Goal: Information Seeking & Learning: Learn about a topic

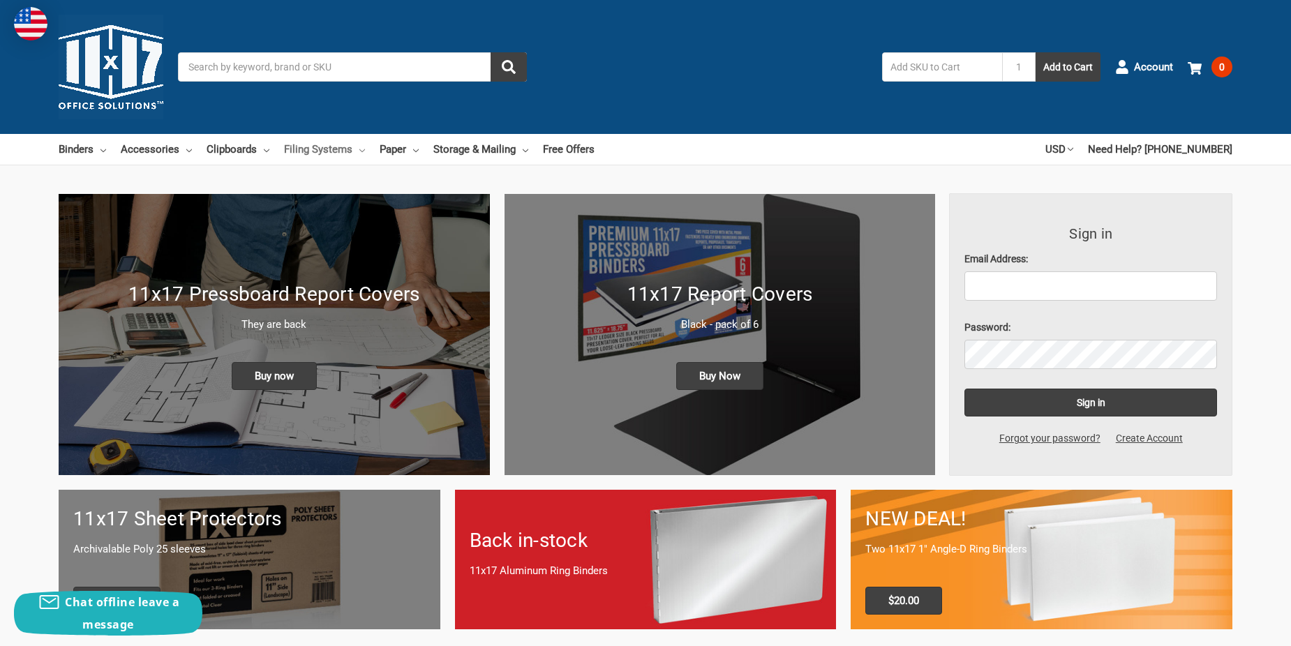
click at [341, 151] on link "Filing Systems" at bounding box center [324, 149] width 81 height 31
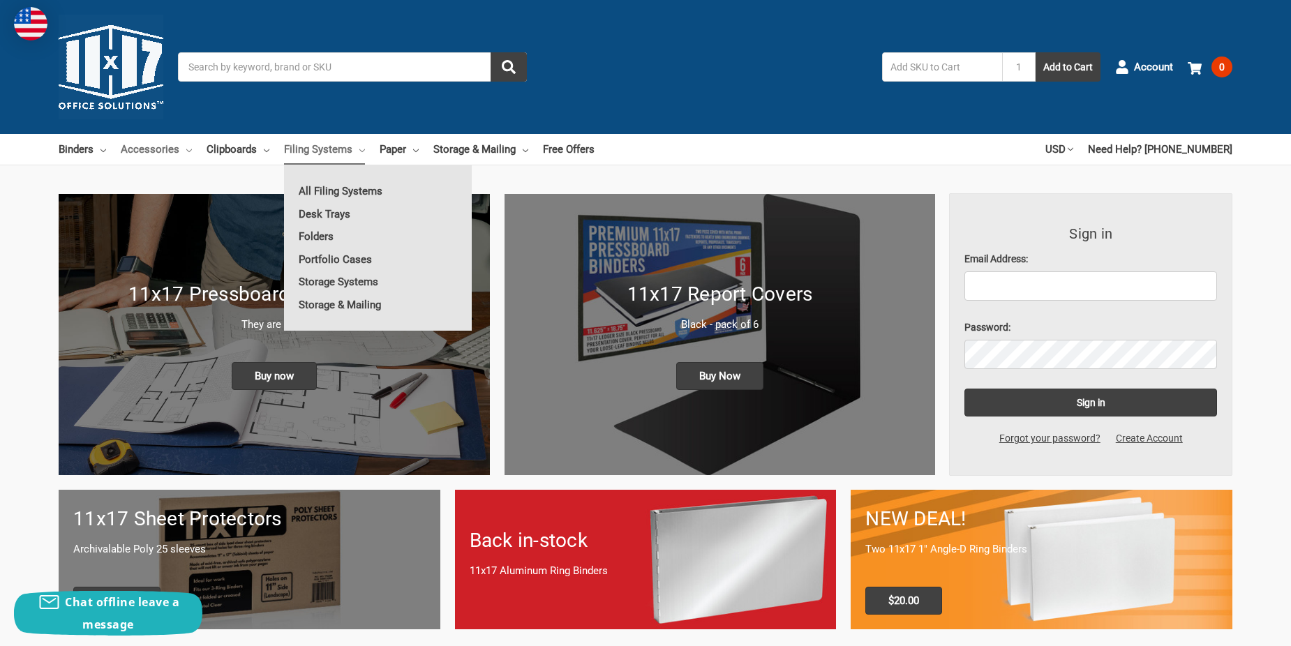
click at [156, 148] on link "Accessories" at bounding box center [156, 149] width 71 height 31
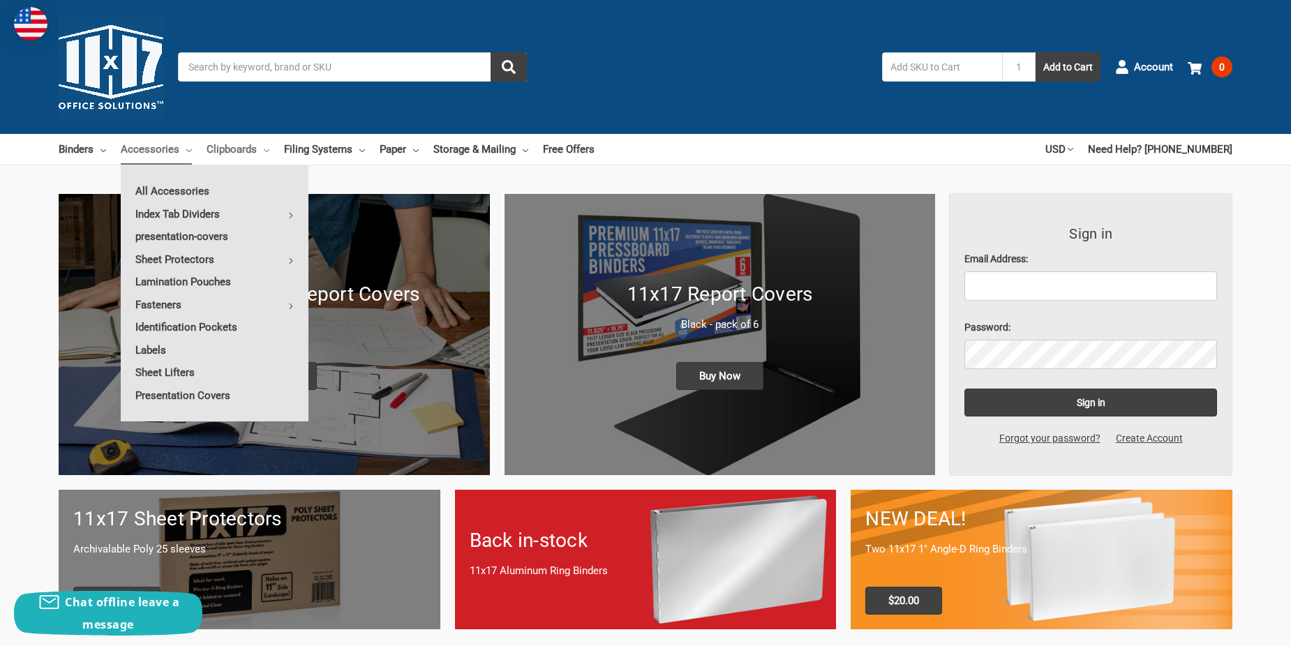
click at [255, 153] on link "Clipboards" at bounding box center [238, 149] width 63 height 31
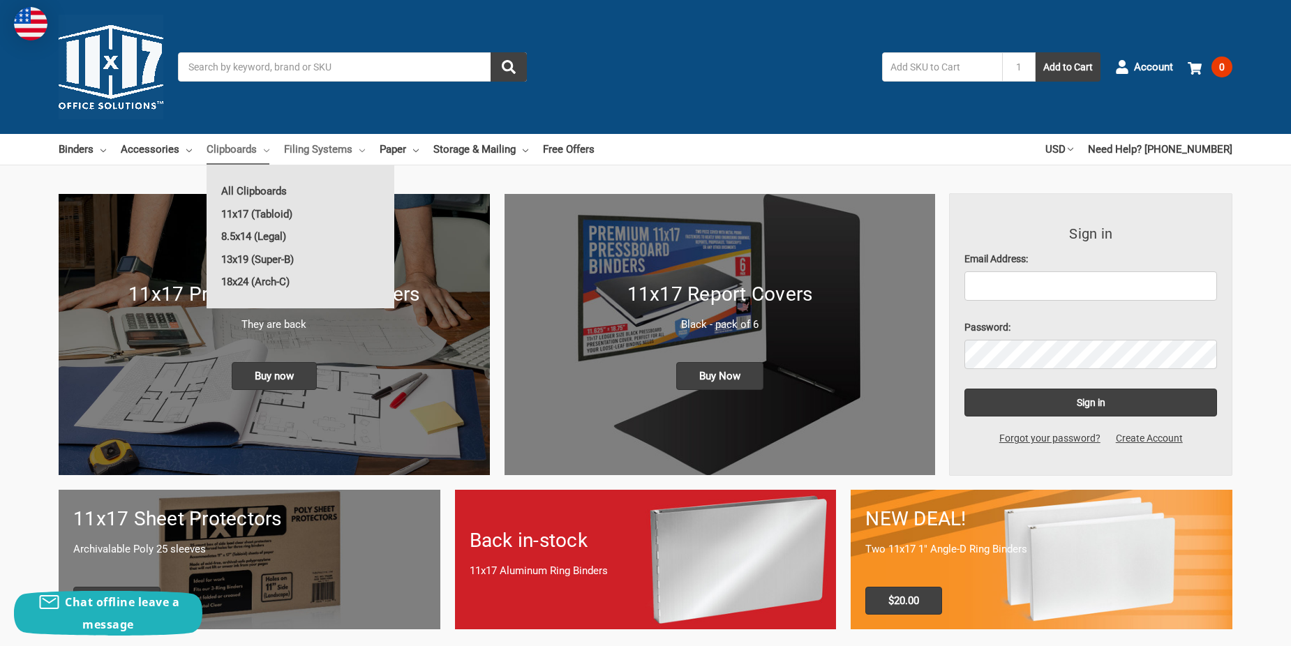
click at [340, 148] on link "Filing Systems" at bounding box center [324, 149] width 81 height 31
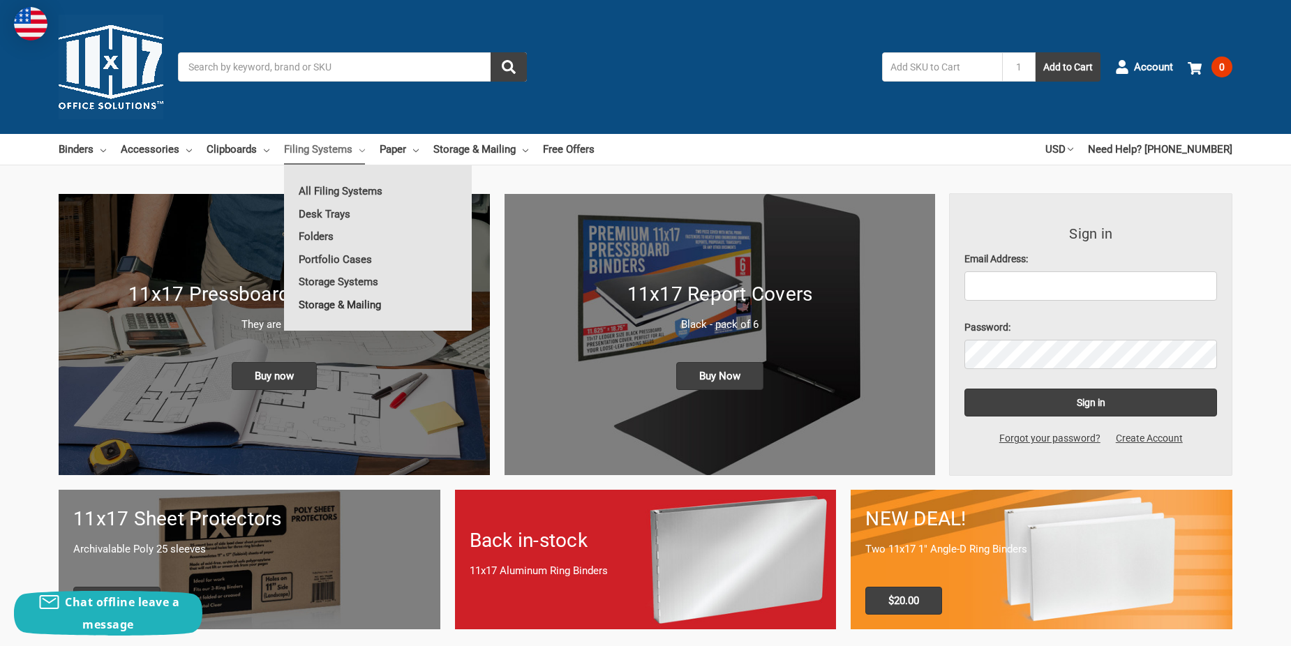
click at [308, 301] on link "Storage & Mailing" at bounding box center [378, 305] width 188 height 22
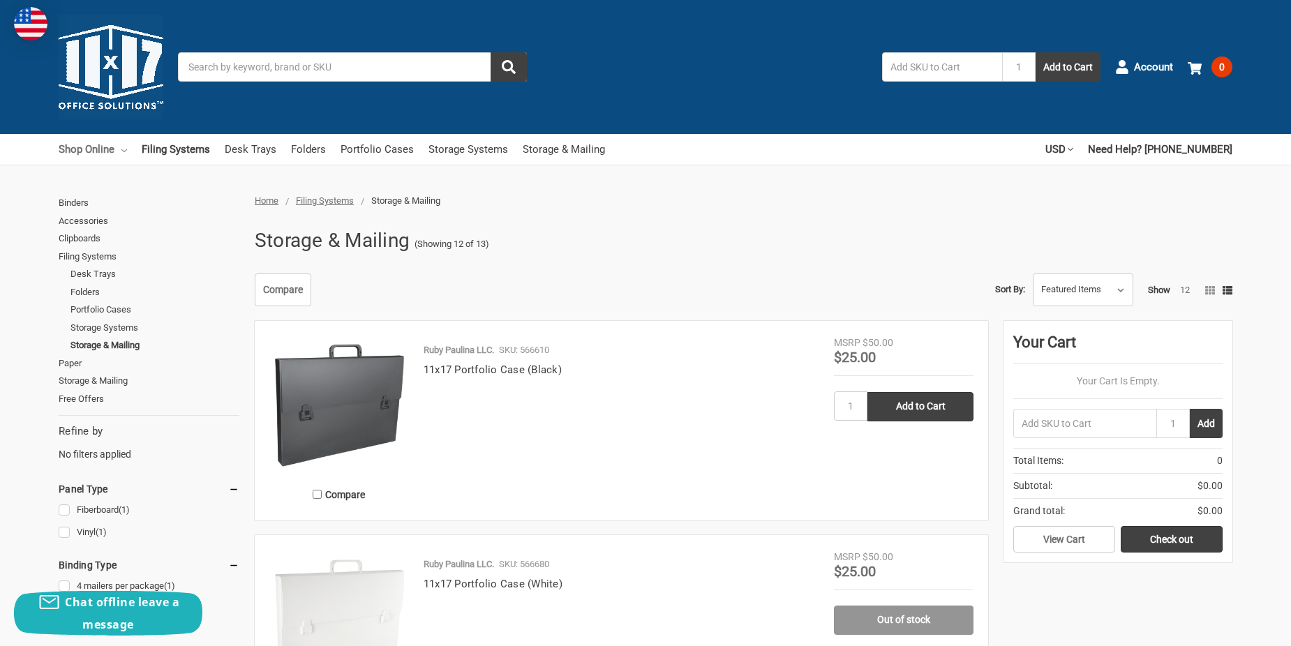
click at [91, 147] on link "Shop Online" at bounding box center [93, 149] width 68 height 31
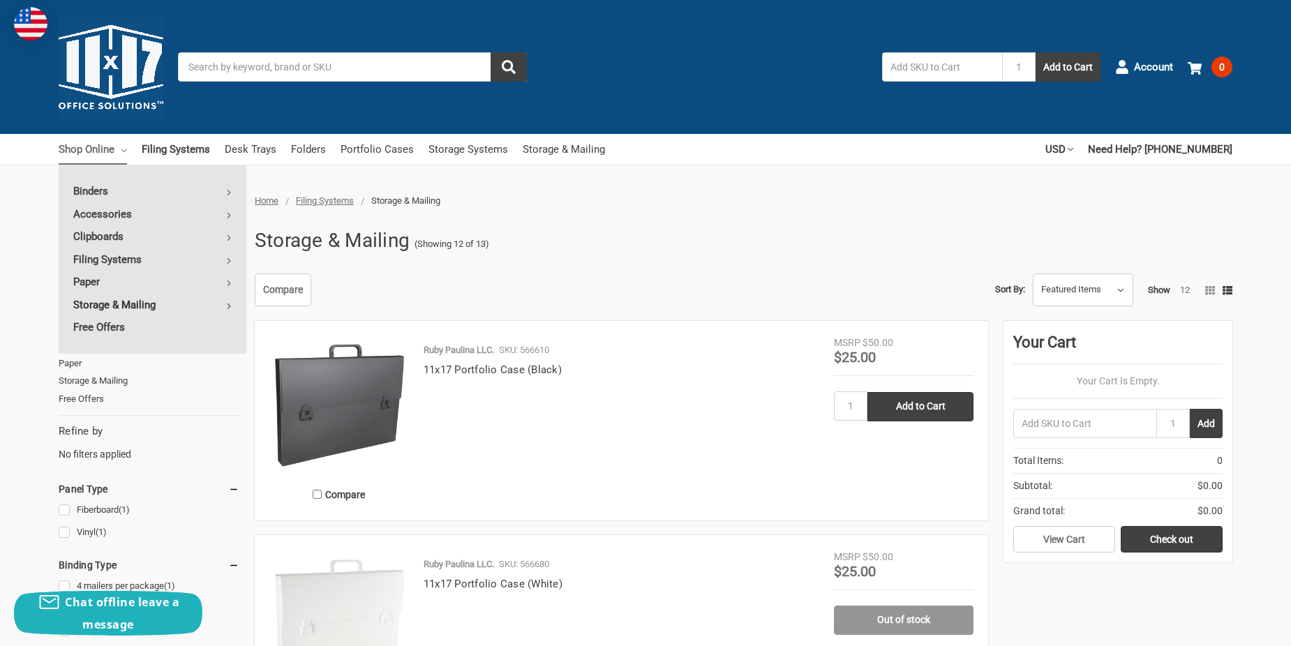
click at [103, 308] on link "Storage & Mailing" at bounding box center [153, 305] width 188 height 22
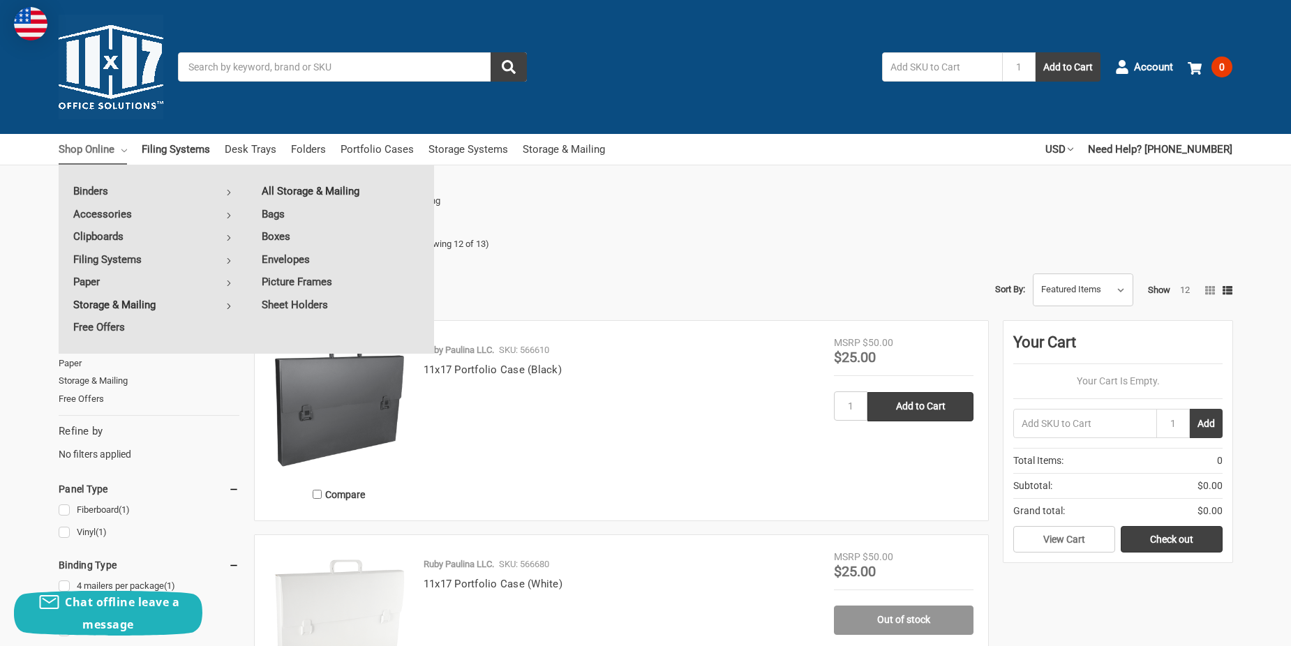
click at [278, 191] on link "All Storage & Mailing" at bounding box center [340, 191] width 187 height 22
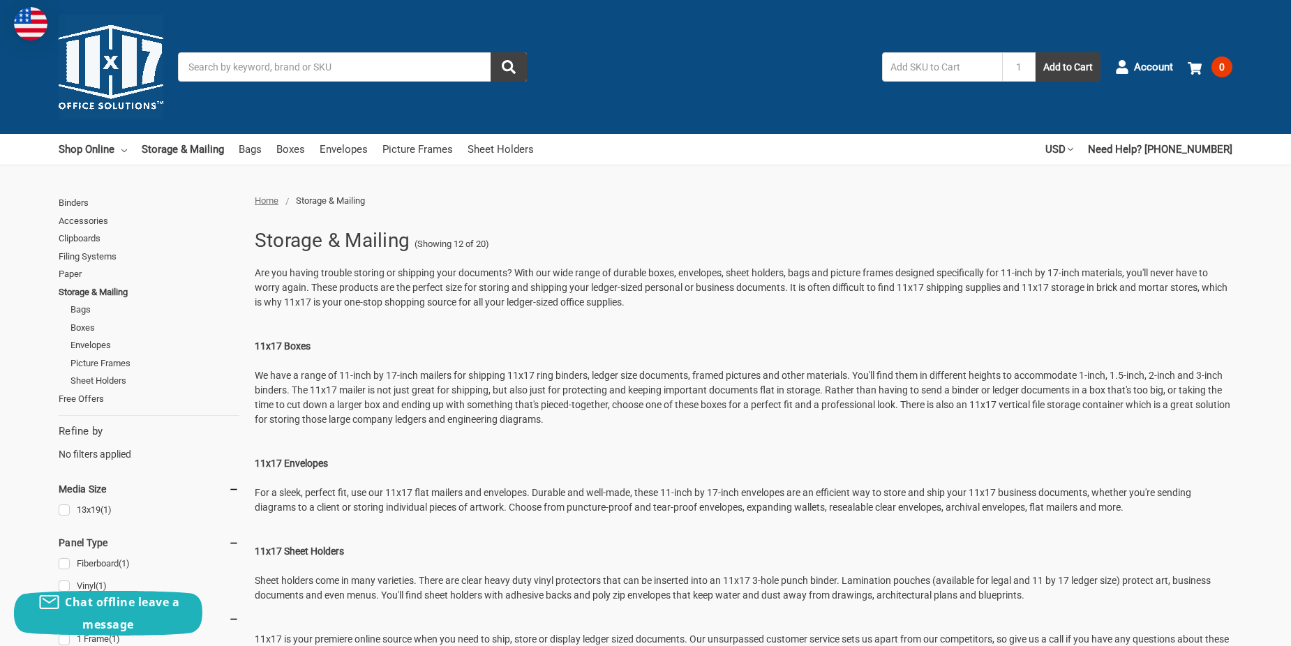
click at [162, 56] on img at bounding box center [111, 67] width 105 height 105
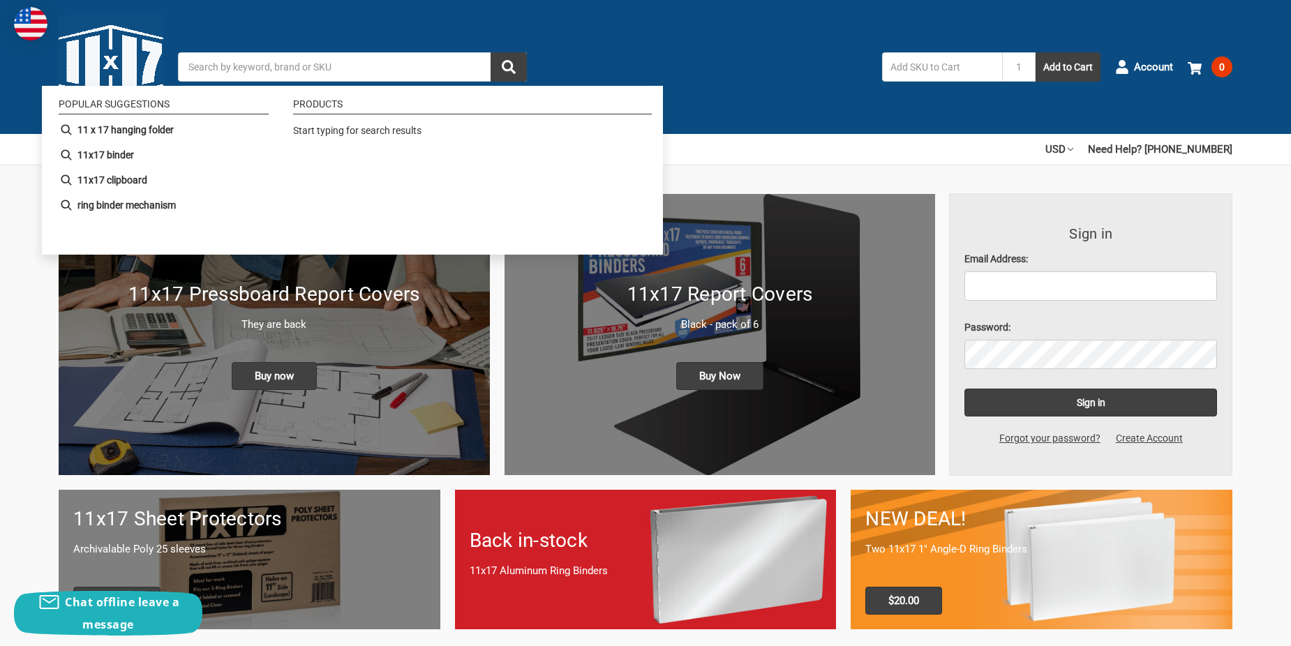
click at [226, 68] on input "Search" at bounding box center [352, 66] width 349 height 29
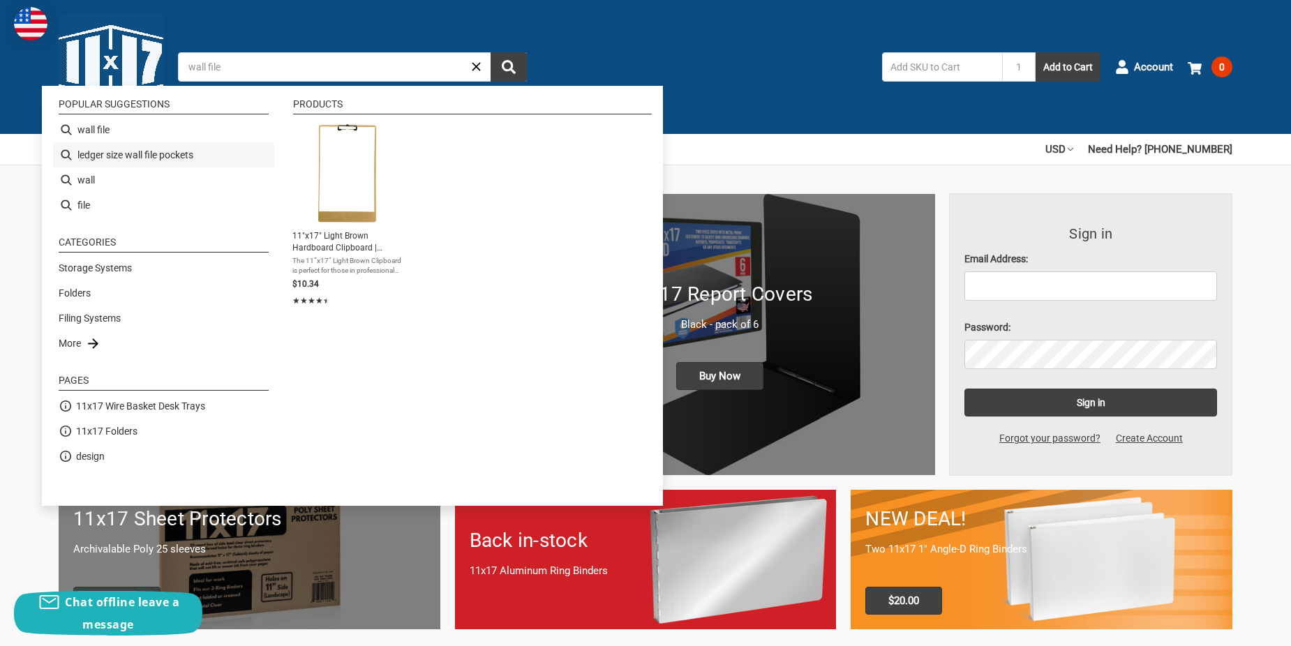
click at [170, 152] on li "ledger size wall file pockets" at bounding box center [163, 154] width 221 height 25
type input "ledger size wall file pockets"
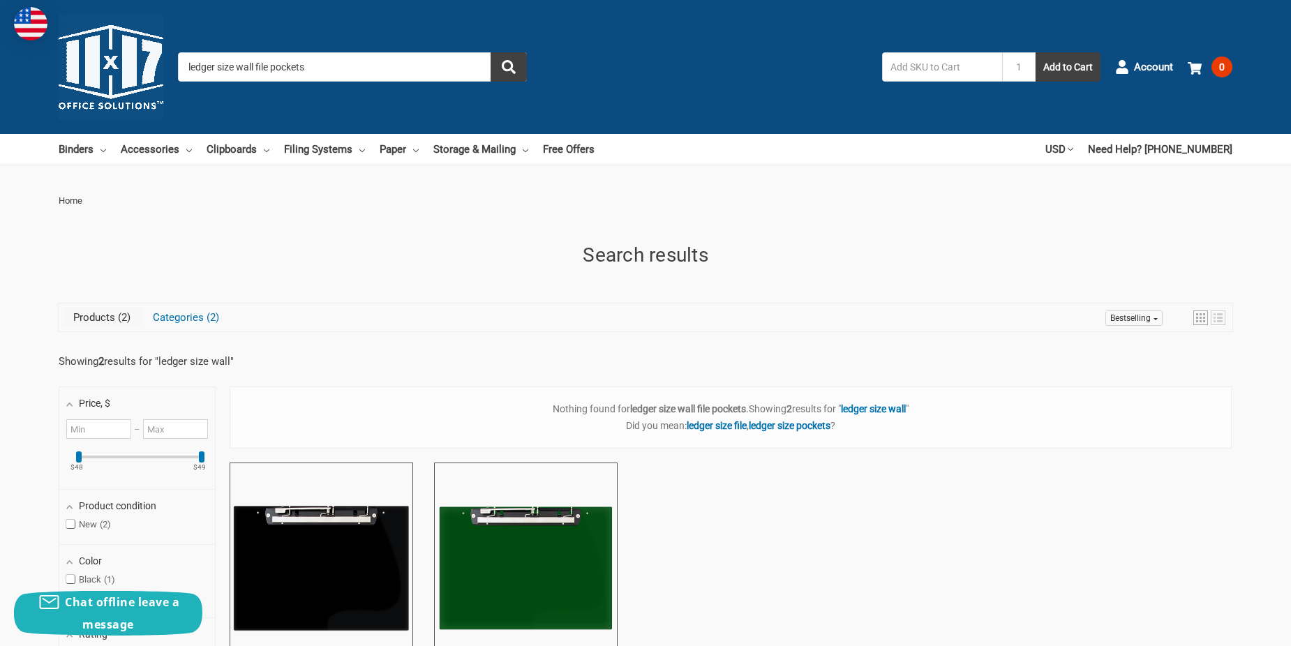
click at [322, 68] on input "ledger size wall file pockets" at bounding box center [352, 66] width 349 height 29
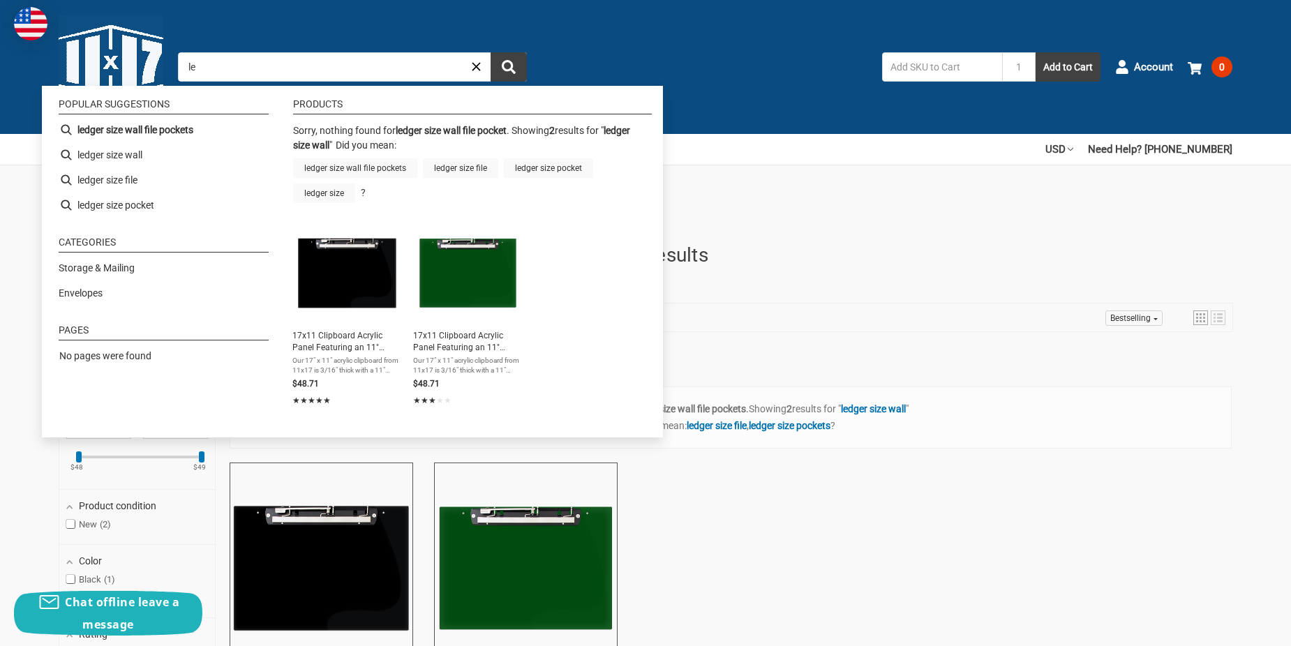
type input "l"
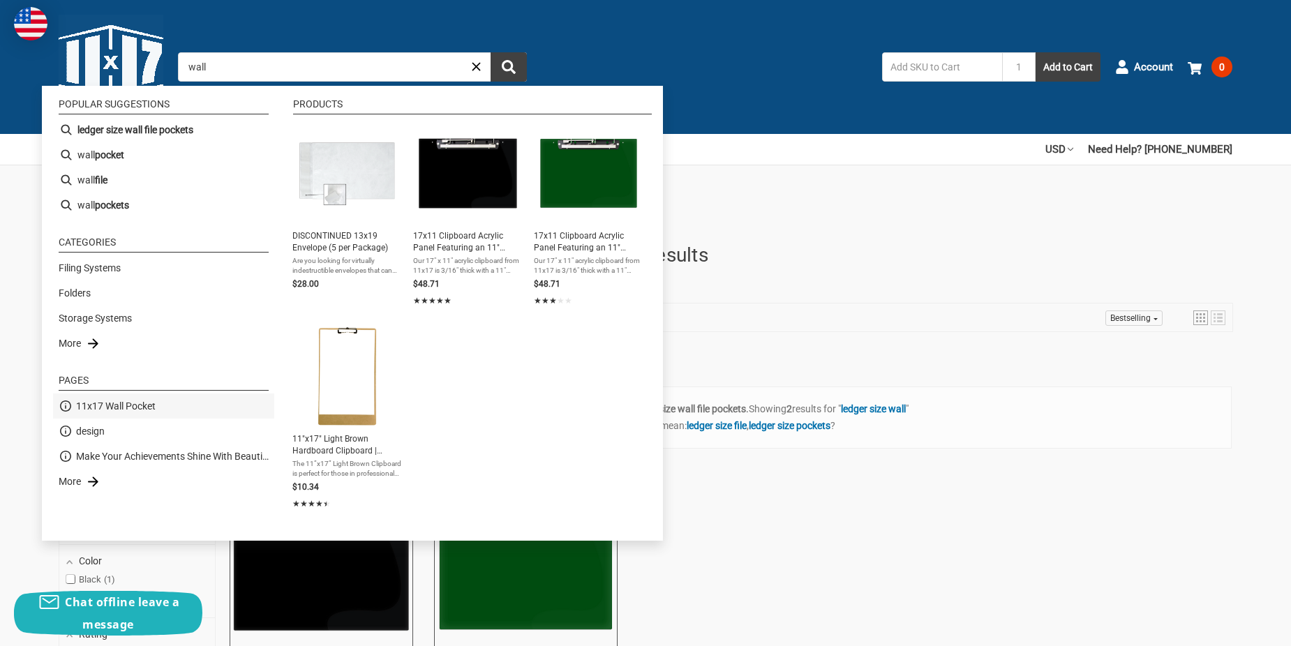
type input "wall"
click at [198, 412] on li "11x17 Wall Pocket" at bounding box center [163, 406] width 221 height 25
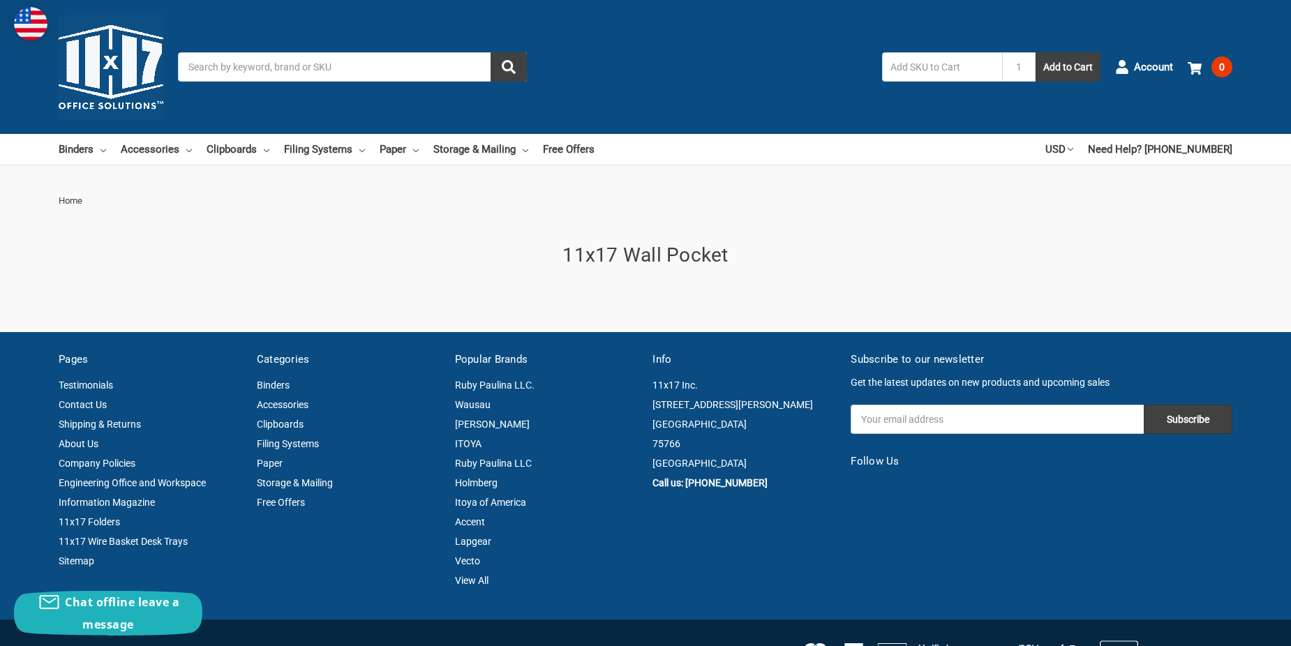
click at [645, 256] on h1 "11x17 Wall Pocket" at bounding box center [646, 255] width 1174 height 29
click at [467, 147] on link "Storage & Mailing" at bounding box center [480, 149] width 95 height 31
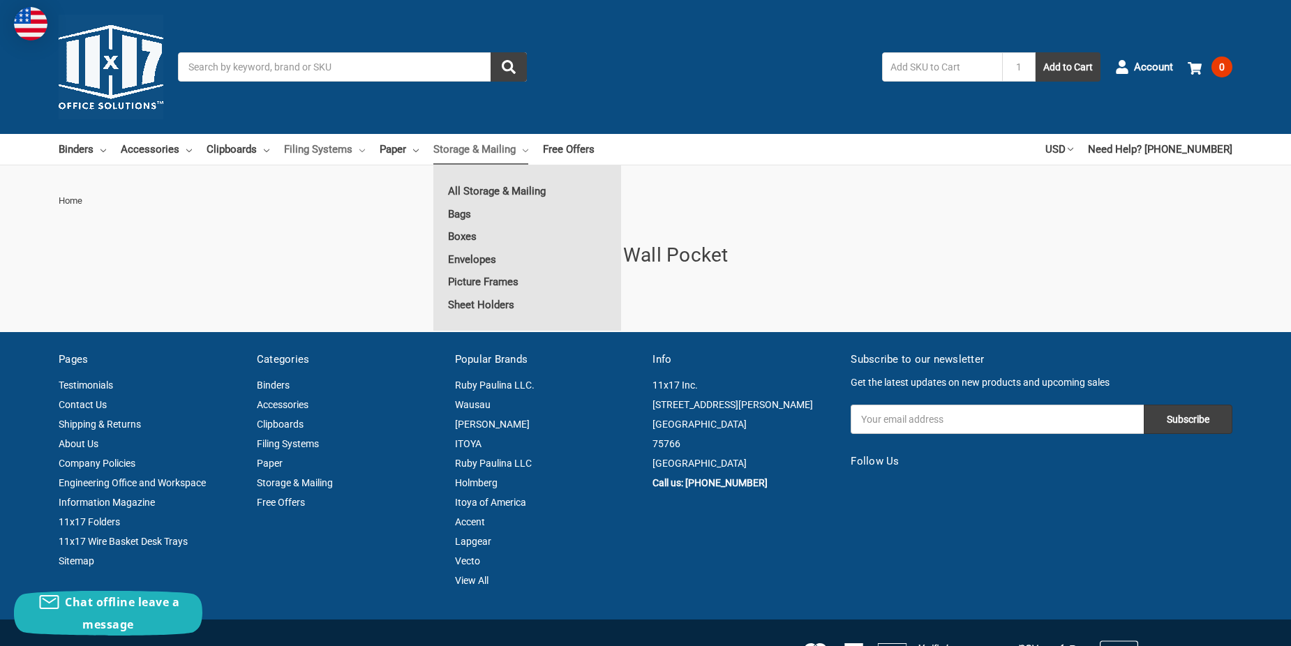
click at [318, 151] on link "Filing Systems" at bounding box center [324, 149] width 81 height 31
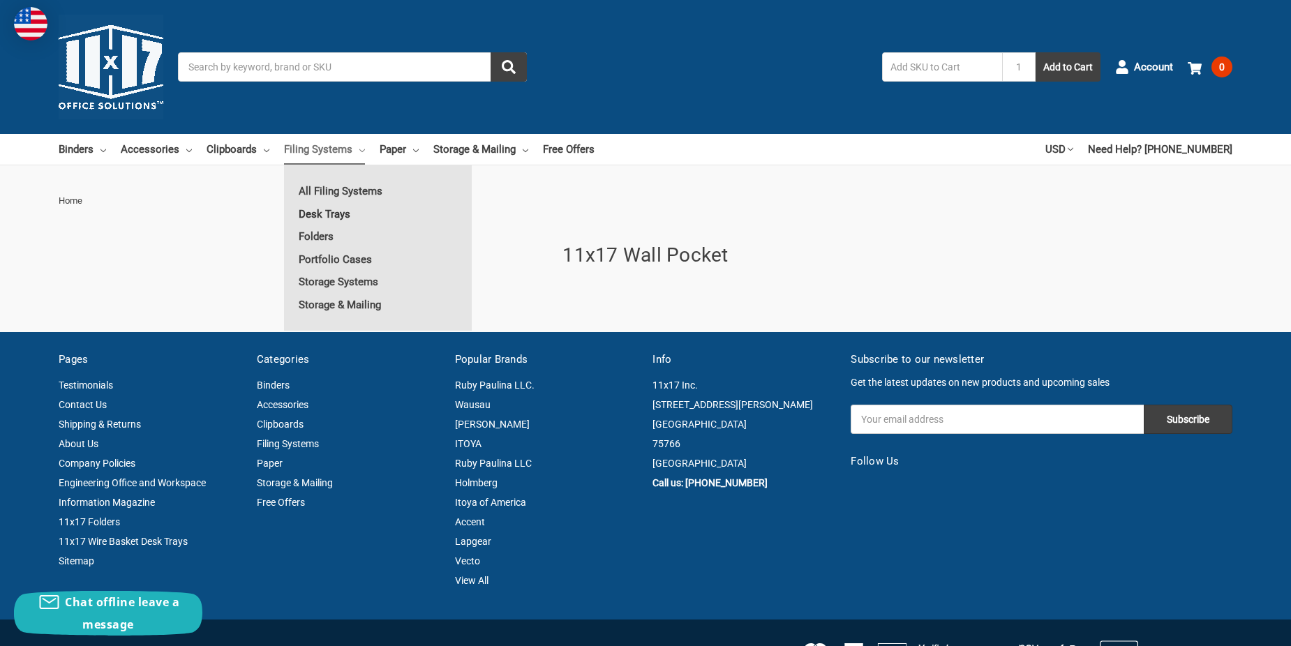
click at [335, 214] on link "Desk Trays" at bounding box center [378, 214] width 188 height 22
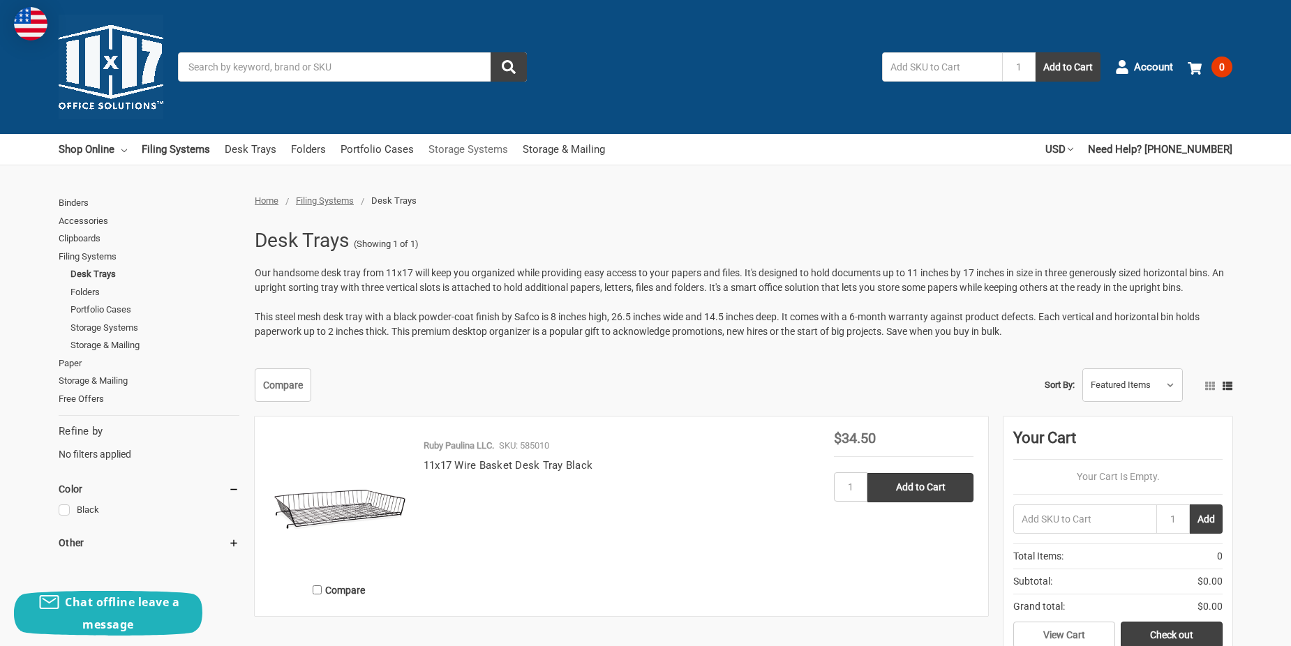
click at [479, 154] on link "Storage Systems" at bounding box center [468, 149] width 80 height 31
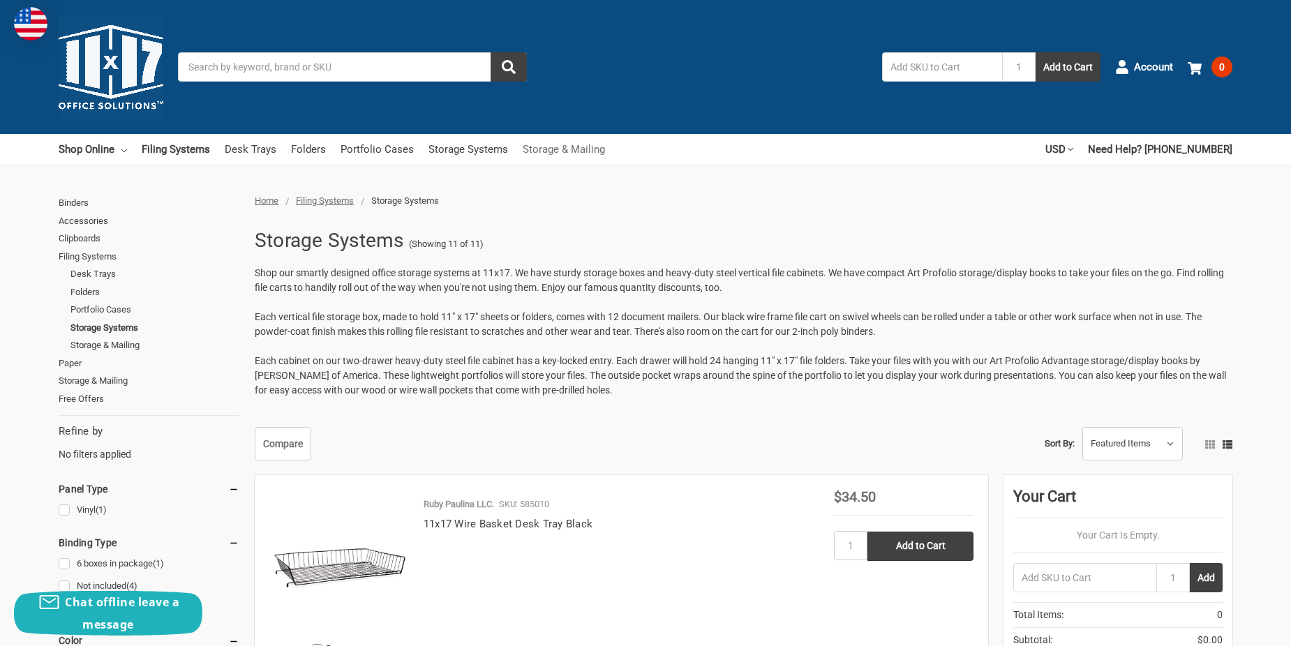
click at [540, 154] on link "Storage & Mailing" at bounding box center [564, 149] width 82 height 31
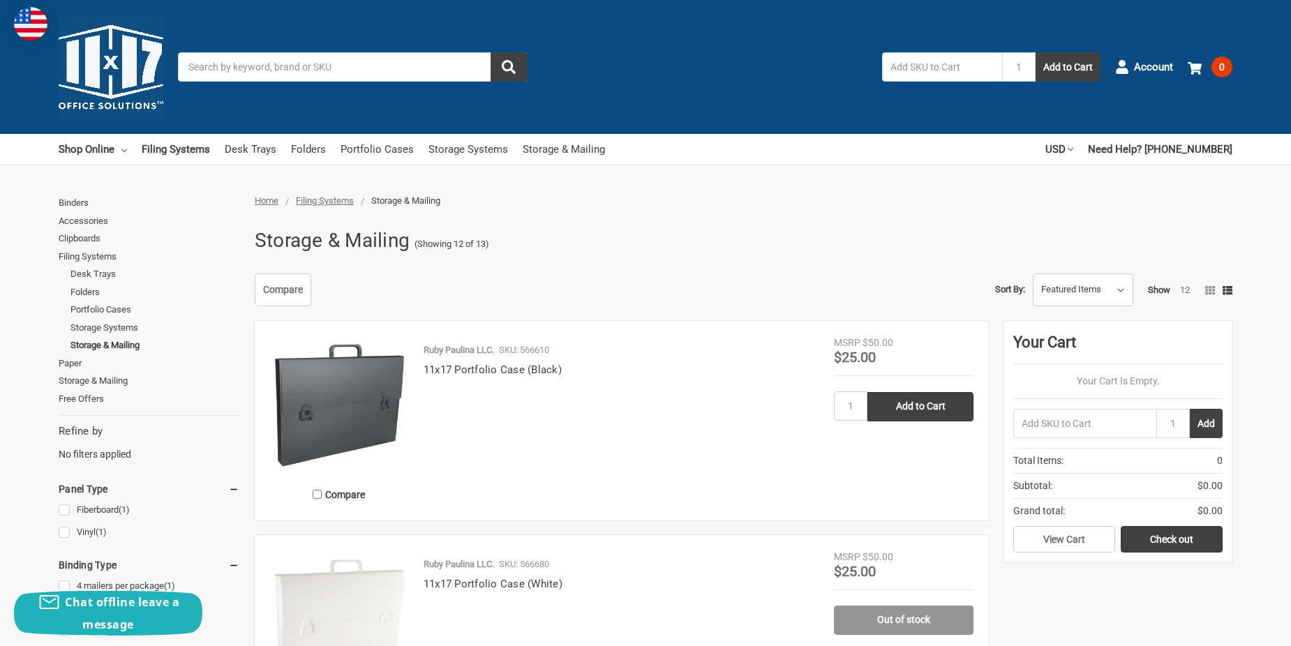
click at [243, 66] on input "Search" at bounding box center [352, 66] width 349 height 29
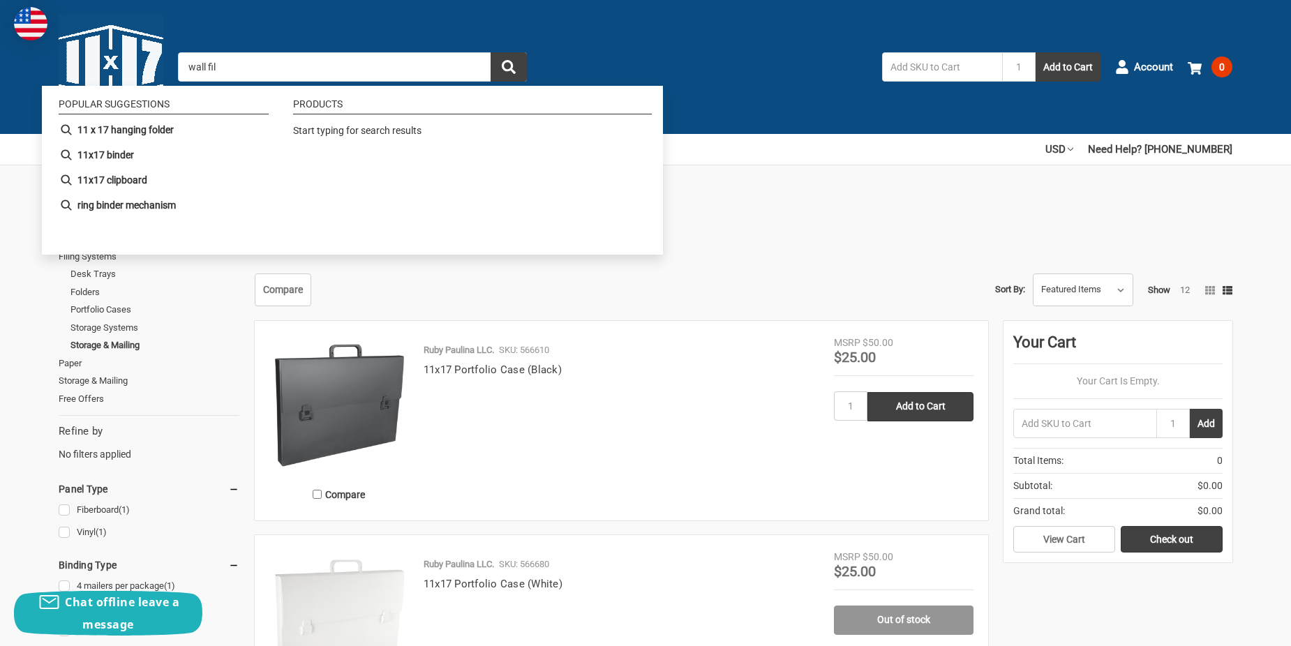
type input "wall file"
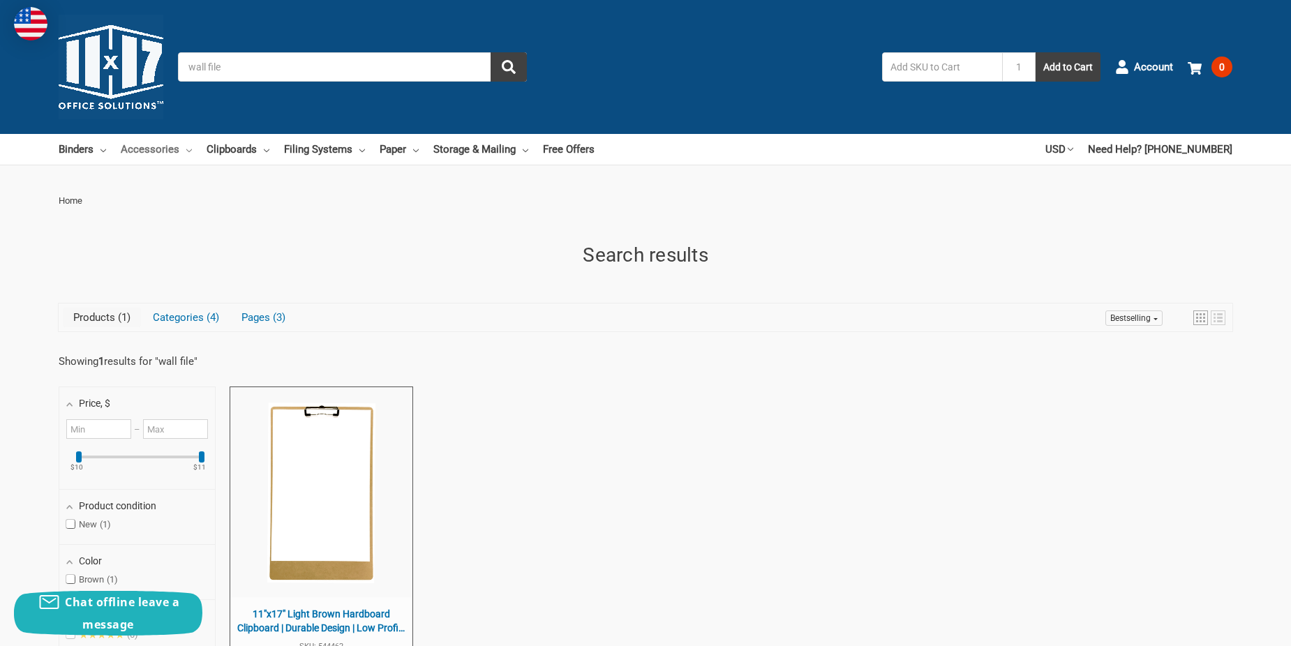
click at [132, 148] on link "Accessories" at bounding box center [156, 149] width 71 height 31
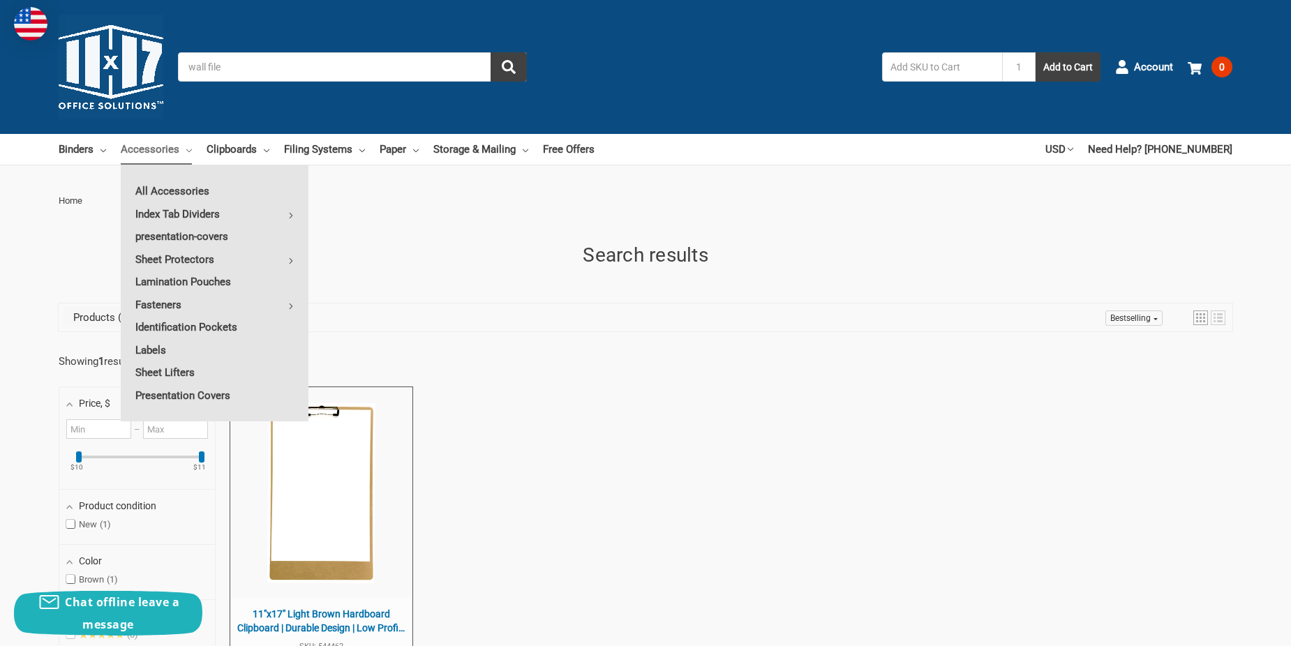
click at [57, 154] on div "Binders All Binders 11x17 (Tabloid) All 11x17 (Tabloid) Ring Binders Fold-Over …" at bounding box center [645, 149] width 1291 height 31
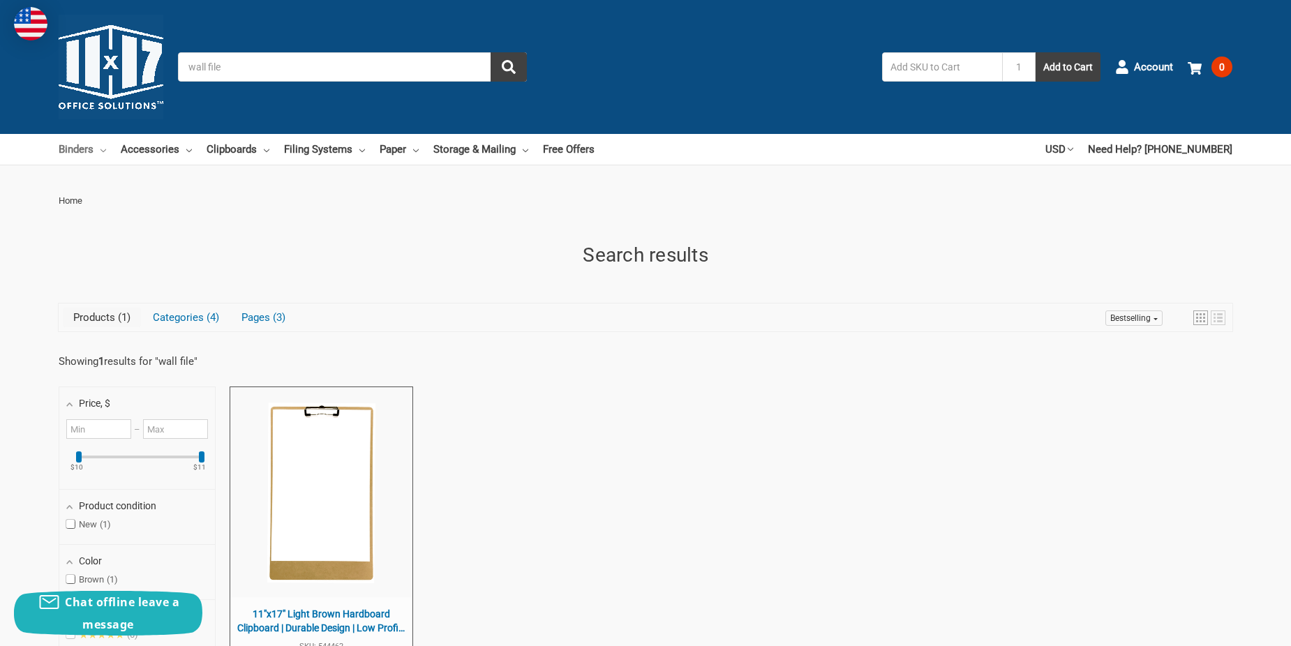
click at [71, 156] on link "Binders" at bounding box center [82, 149] width 47 height 31
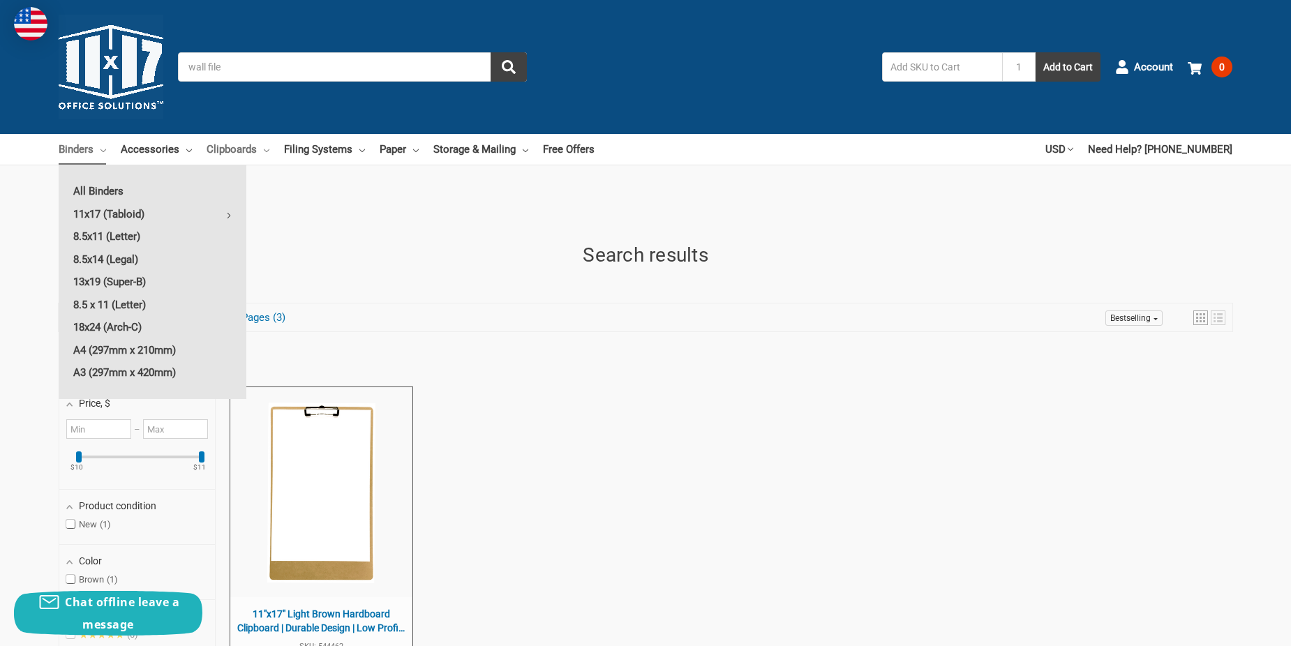
click at [233, 141] on link "Clipboards" at bounding box center [238, 149] width 63 height 31
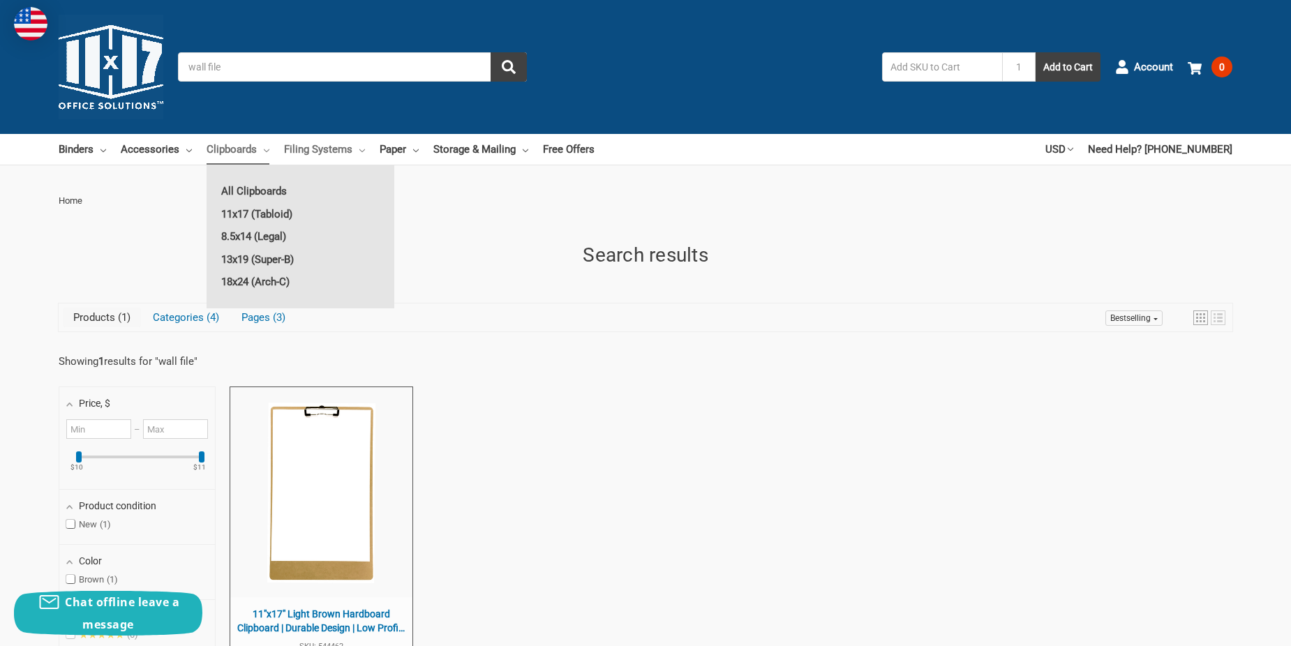
click at [324, 157] on link "Filing Systems" at bounding box center [324, 149] width 81 height 31
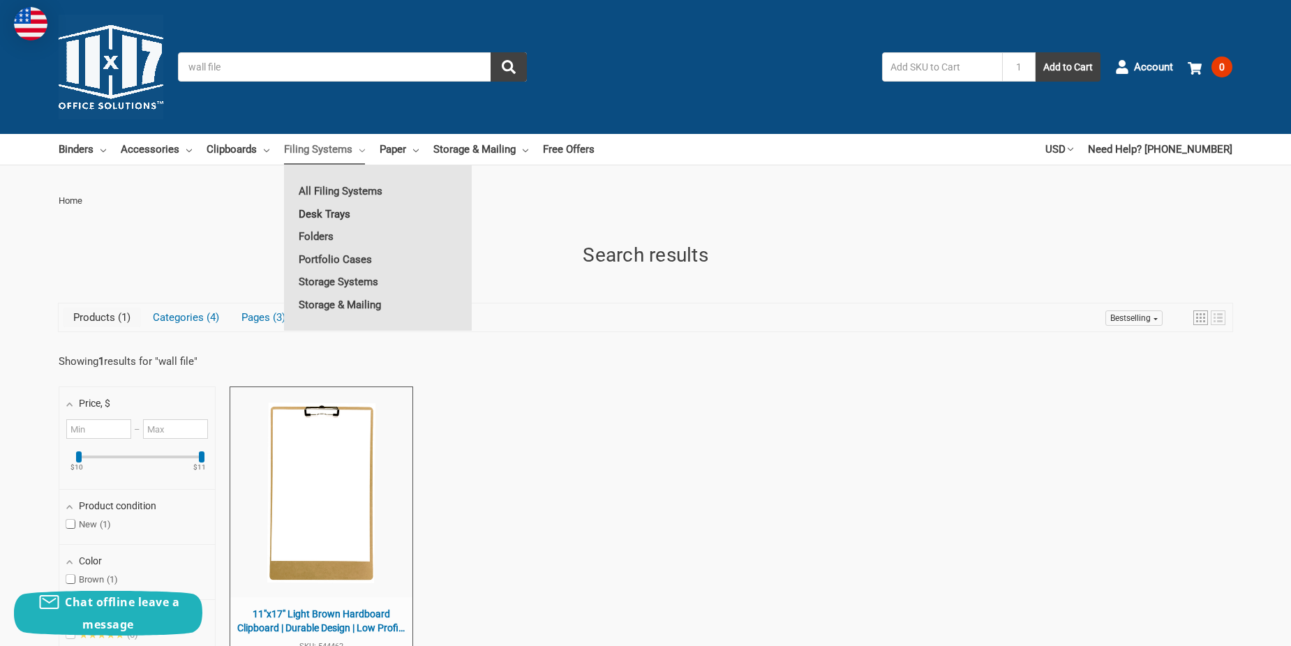
click at [334, 212] on link "Desk Trays" at bounding box center [378, 214] width 188 height 22
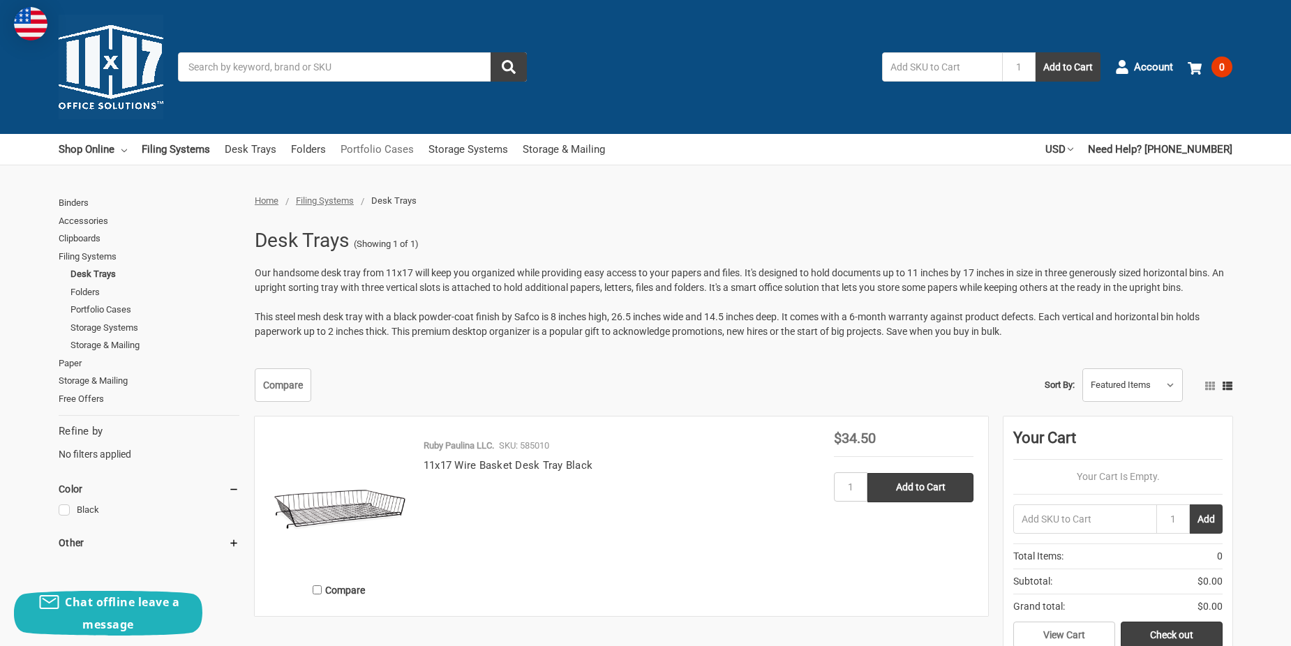
click at [382, 153] on link "Portfolio Cases" at bounding box center [377, 149] width 73 height 31
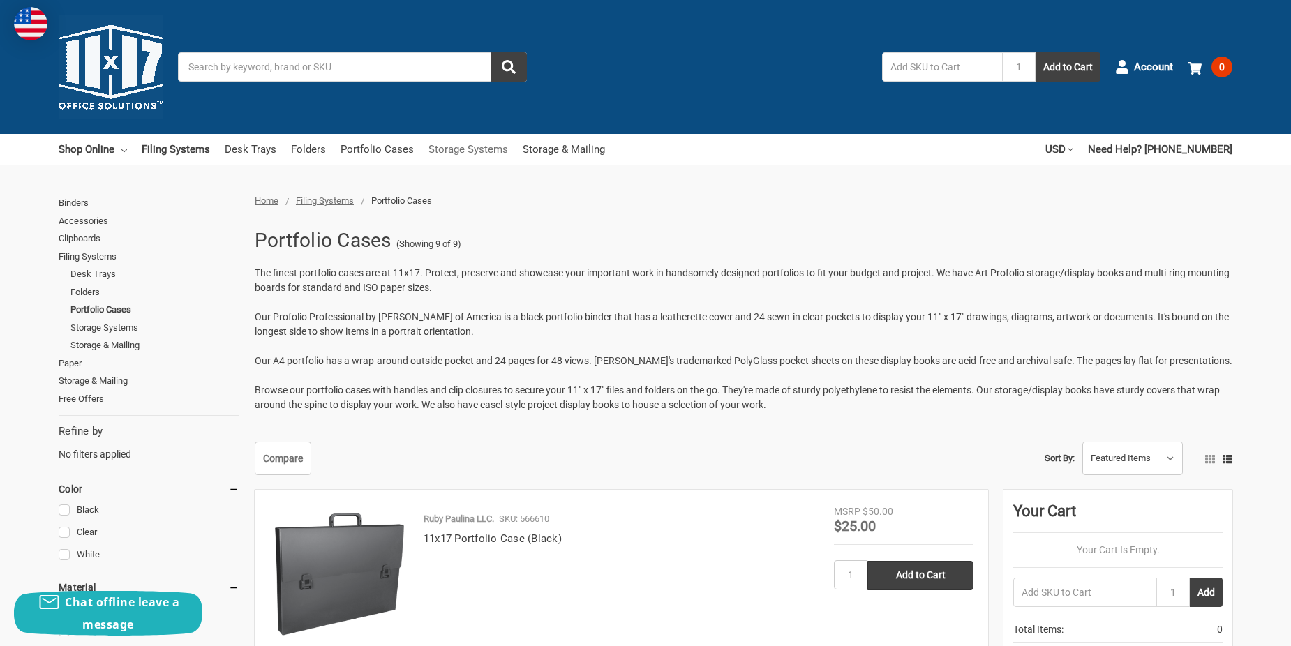
click at [461, 146] on link "Storage Systems" at bounding box center [468, 149] width 80 height 31
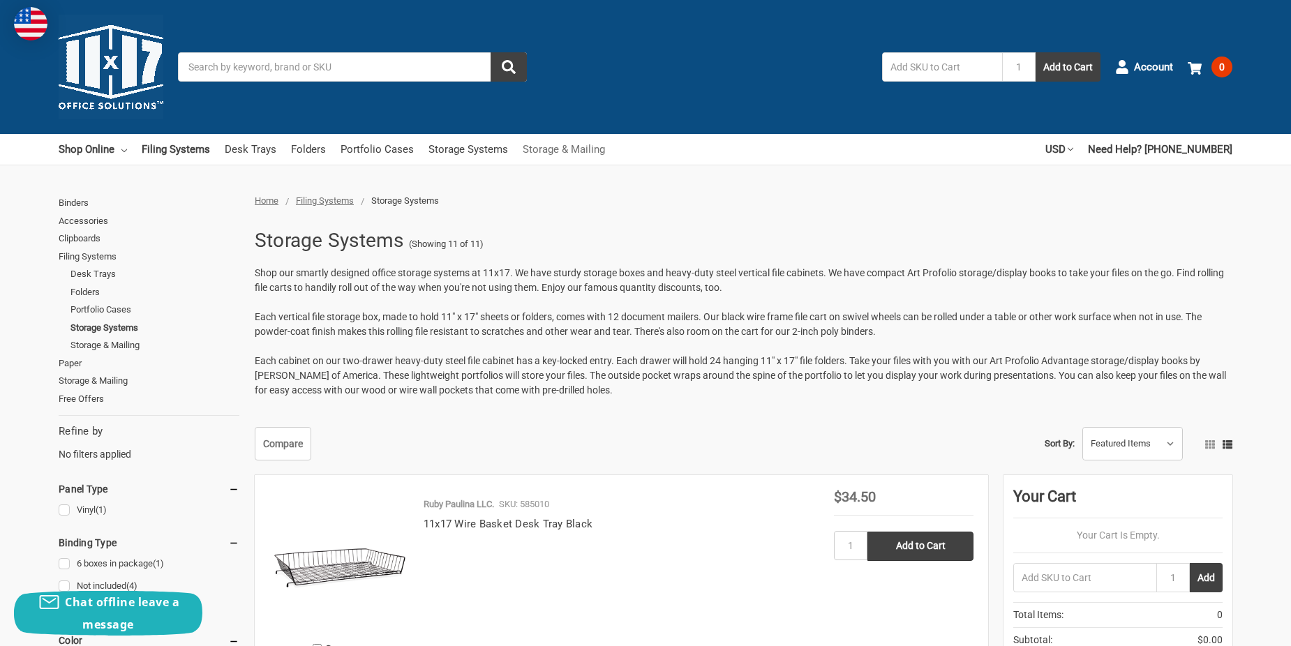
click at [555, 151] on link "Storage & Mailing" at bounding box center [564, 149] width 82 height 31
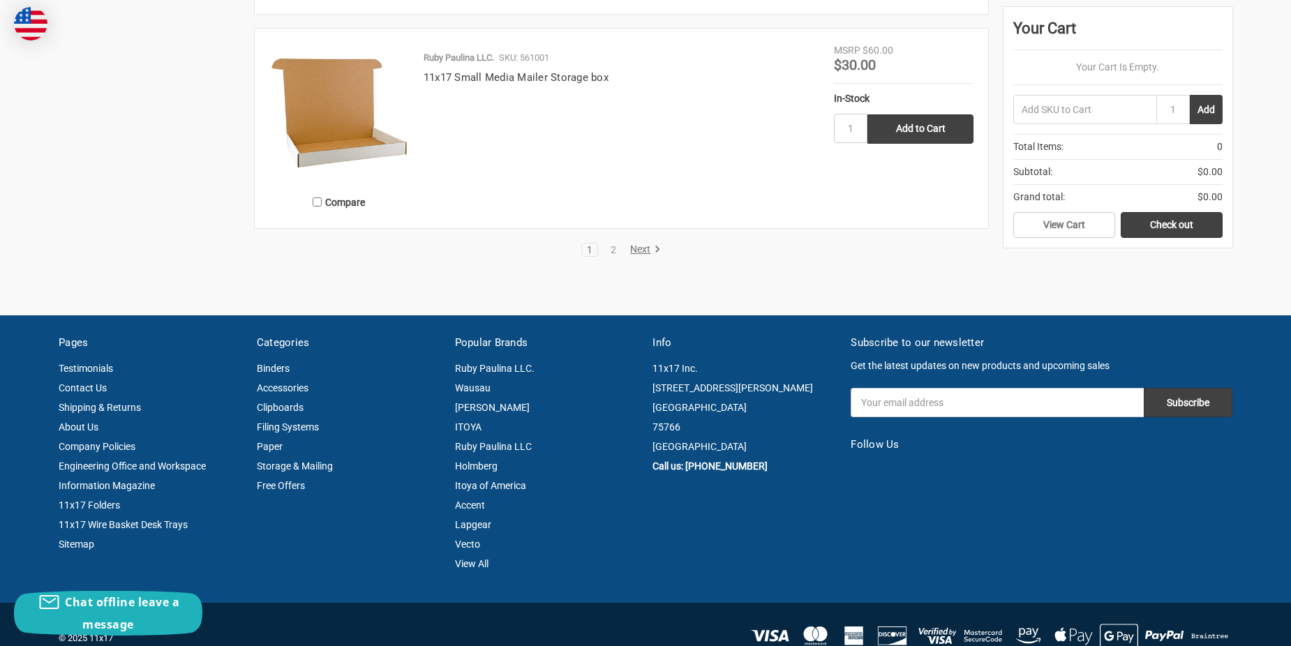
scroll to position [2652, 0]
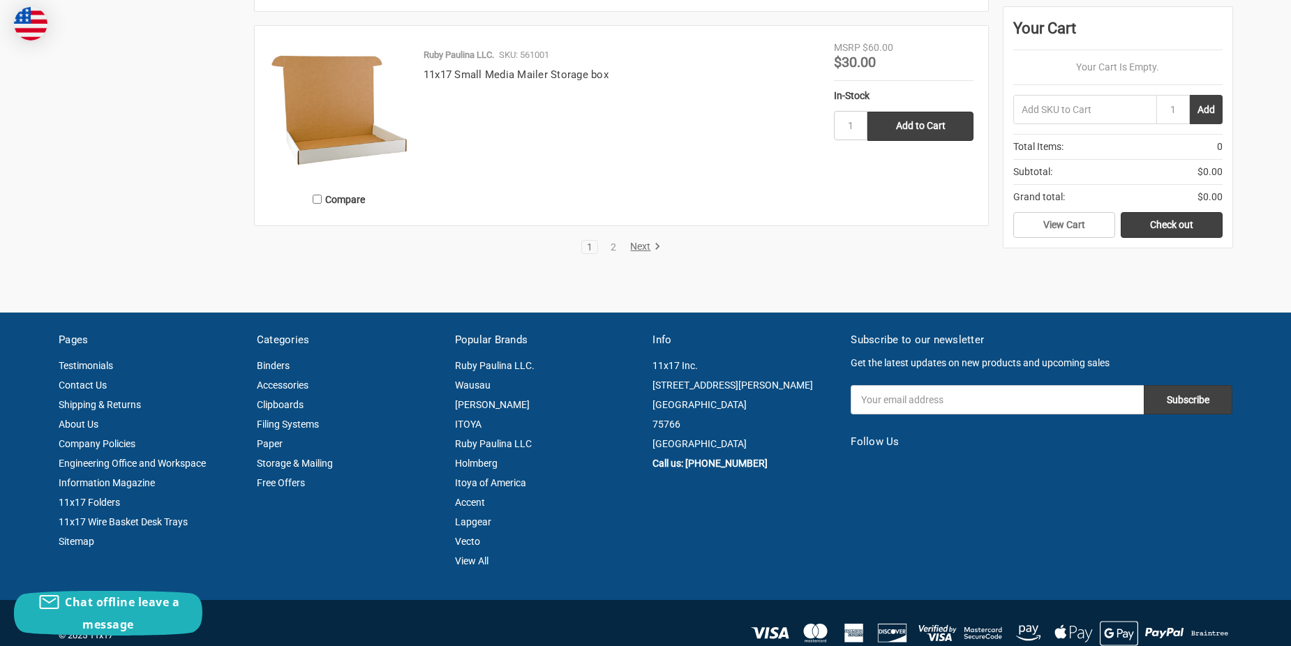
click at [642, 251] on link "Next" at bounding box center [643, 247] width 36 height 13
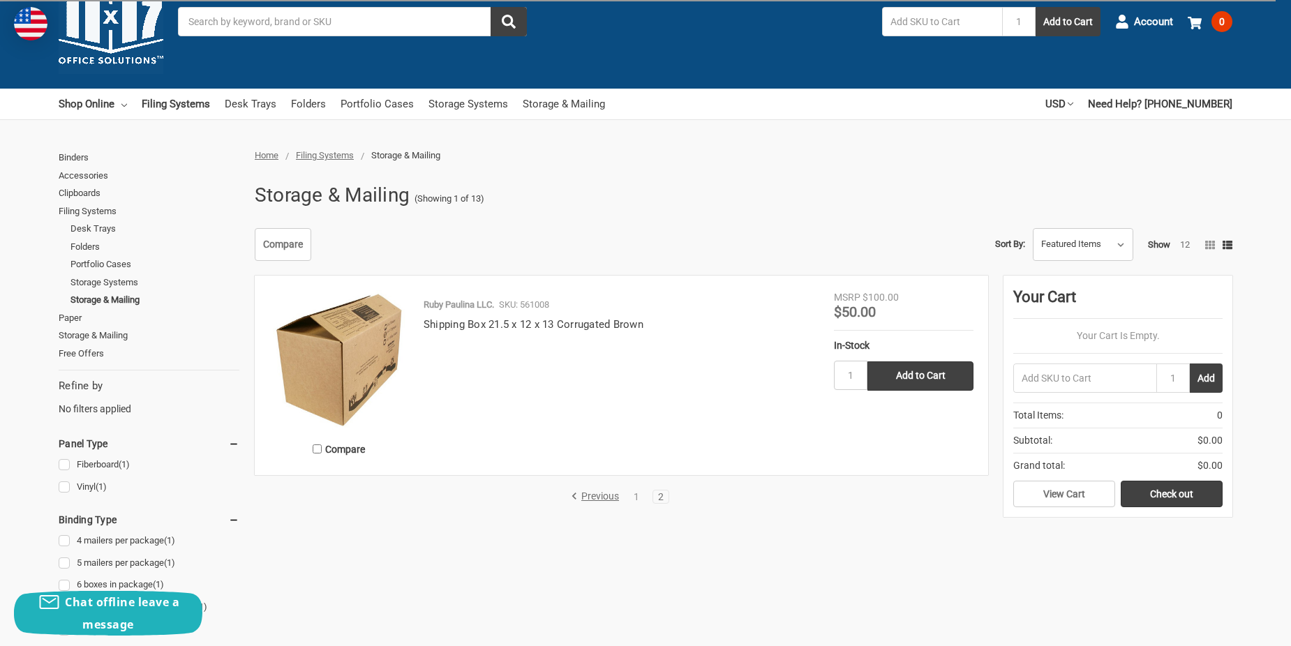
scroll to position [70, 0]
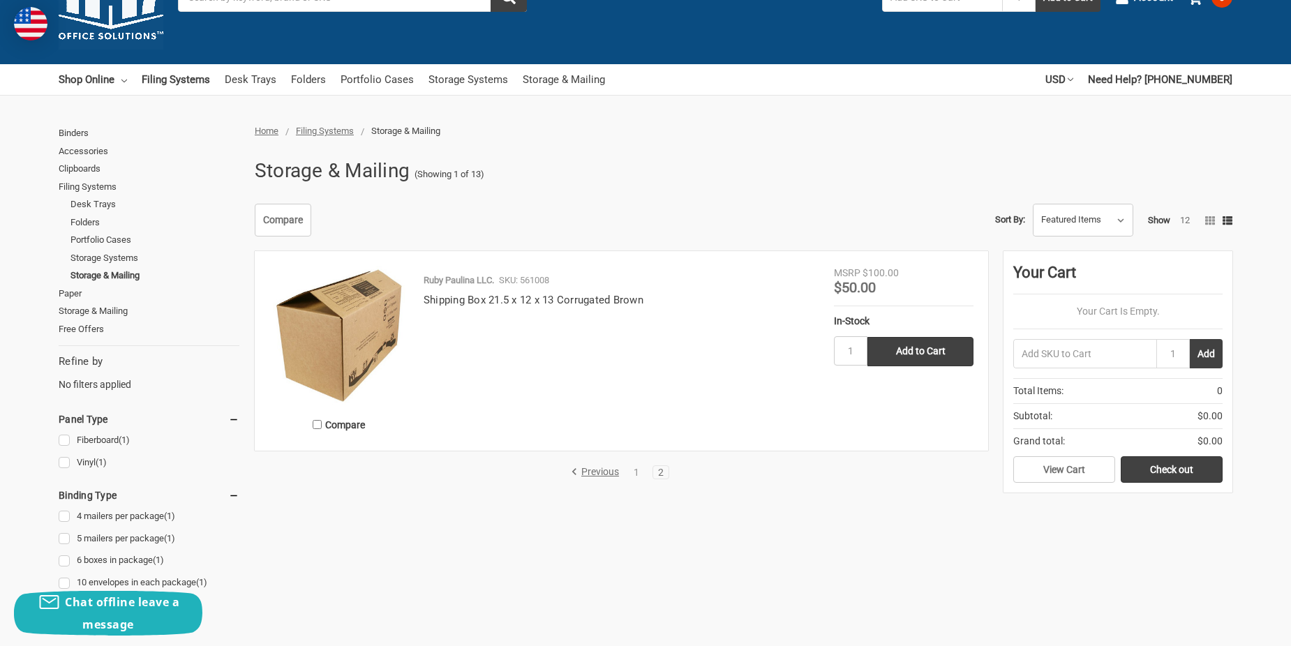
click at [578, 468] on icon at bounding box center [574, 472] width 14 height 14
